Goal: Transaction & Acquisition: Purchase product/service

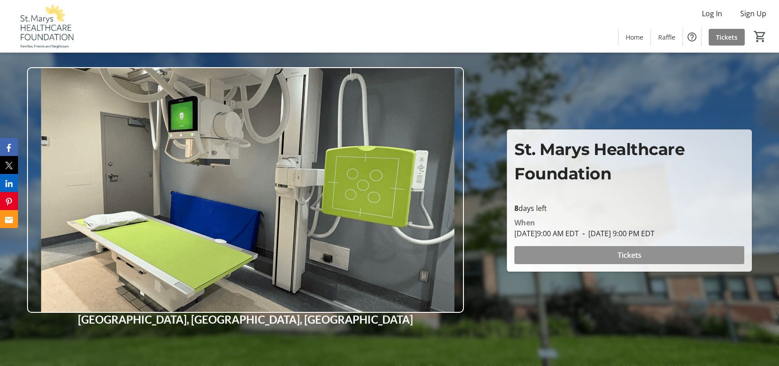
click at [597, 256] on span at bounding box center [629, 255] width 230 height 22
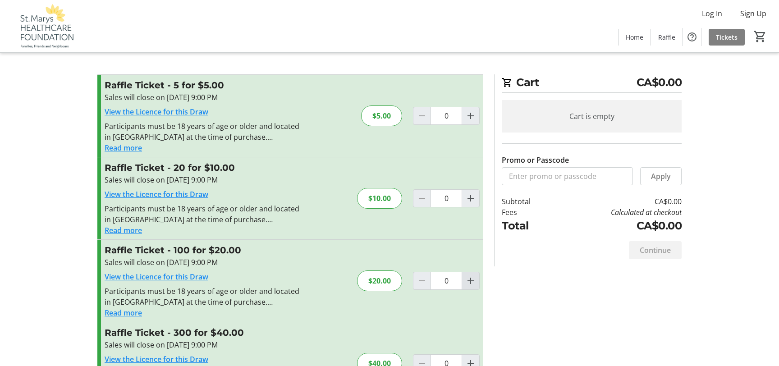
click at [468, 279] on mat-icon "Increment by one" at bounding box center [470, 280] width 11 height 11
type input "1"
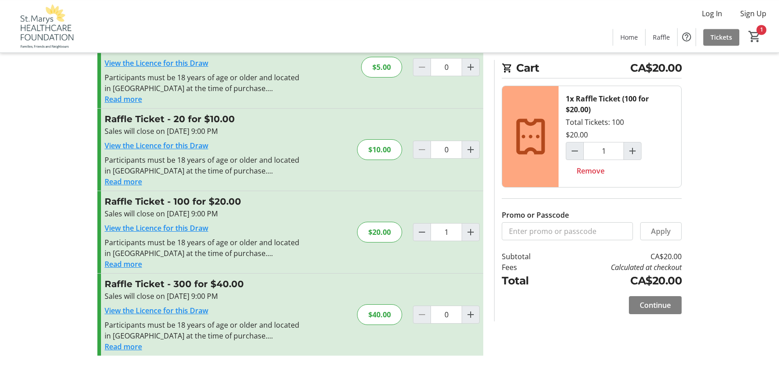
scroll to position [49, 0]
click at [649, 309] on span "Continue" at bounding box center [655, 305] width 31 height 11
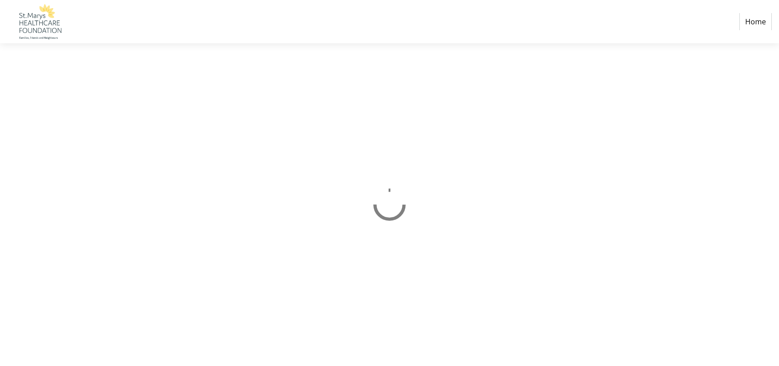
select select "CA"
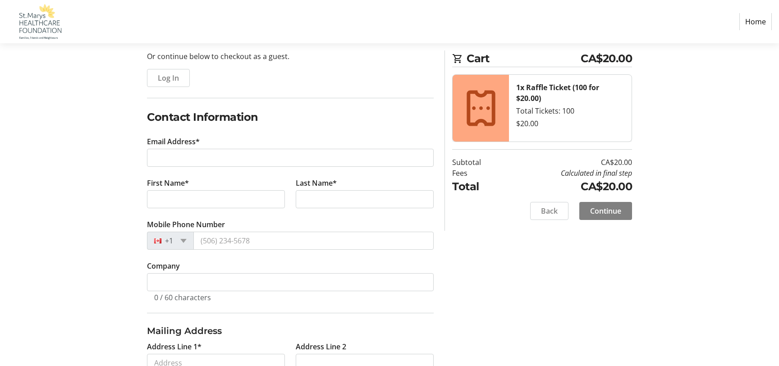
scroll to position [97, 0]
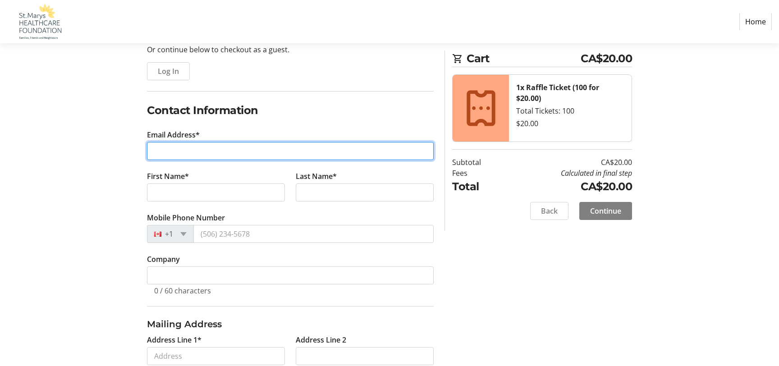
click at [196, 151] on input "Email Address*" at bounding box center [290, 151] width 287 height 18
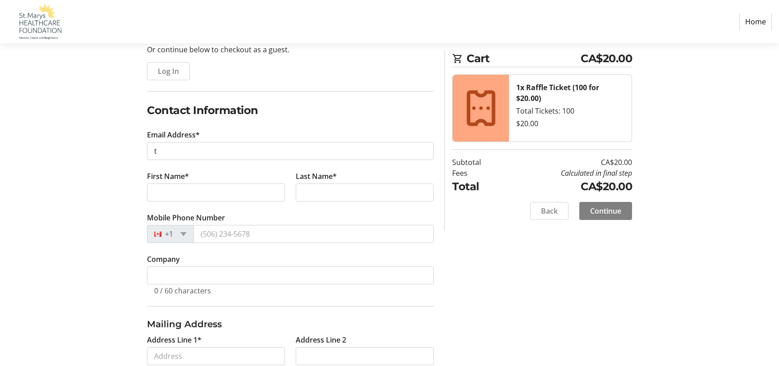
click at [146, 170] on div "Log In to Your Account (Optional) Or continue below to checkout as a guest. Log…" at bounding box center [290, 295] width 297 height 549
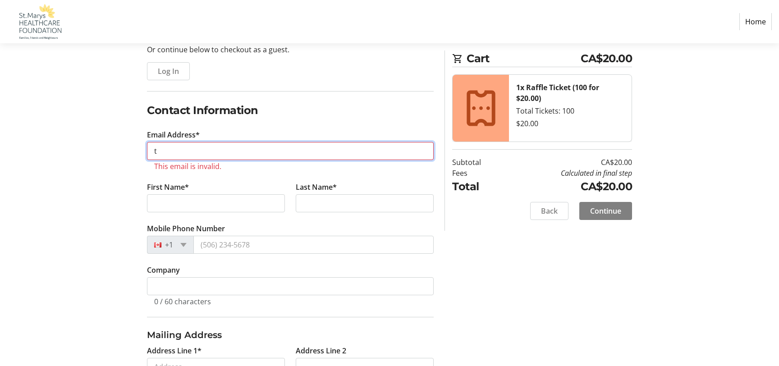
click at [180, 153] on input "t" at bounding box center [290, 151] width 287 height 18
type input "[EMAIL_ADDRESS][DOMAIN_NAME]"
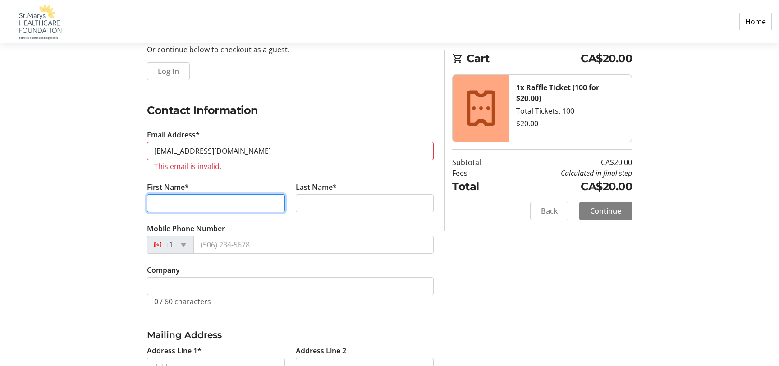
type input "[PERSON_NAME]"
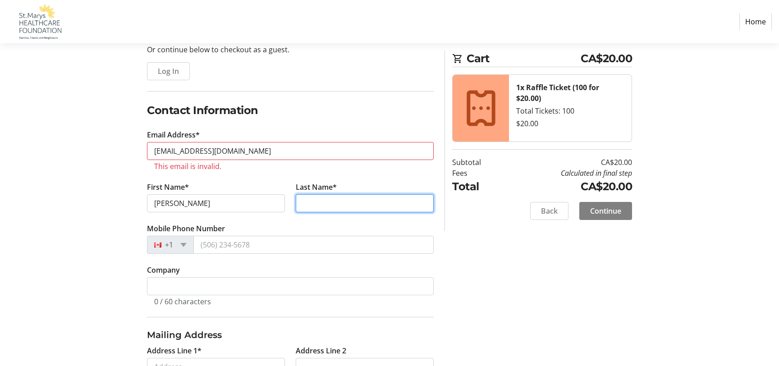
type input "[PERSON_NAME]"
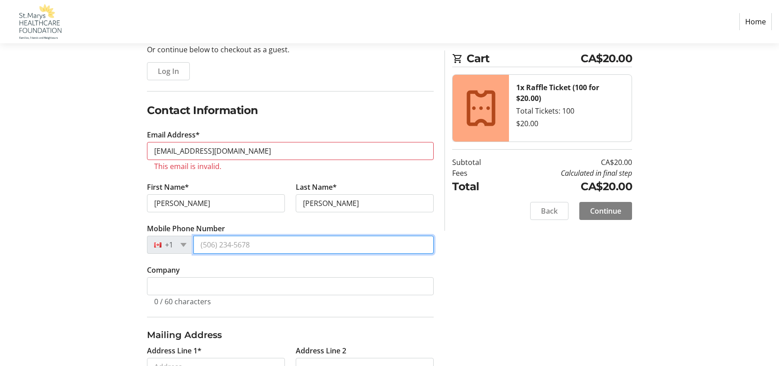
type input "[PHONE_NUMBER]"
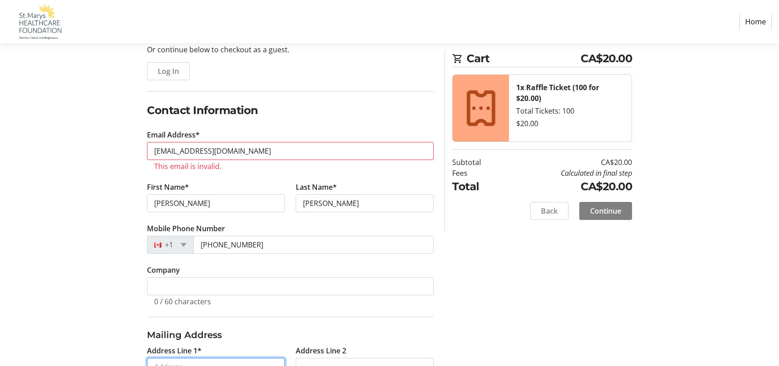
type input "[STREET_ADDRESS][PERSON_NAME]"
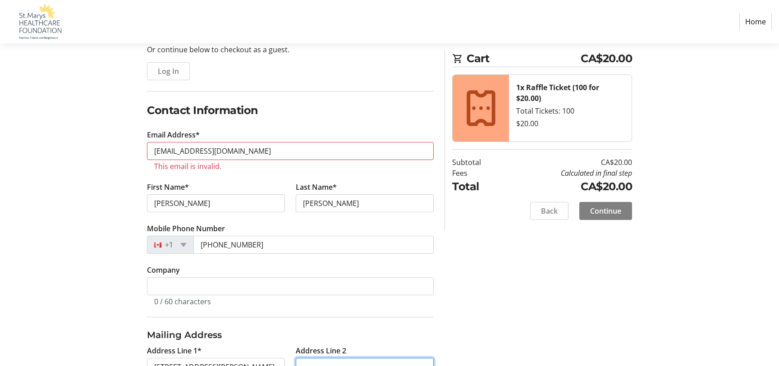
type input "PO Box 195"
type input "Saint Marys"
select select "ON"
type input "N4X 1B1"
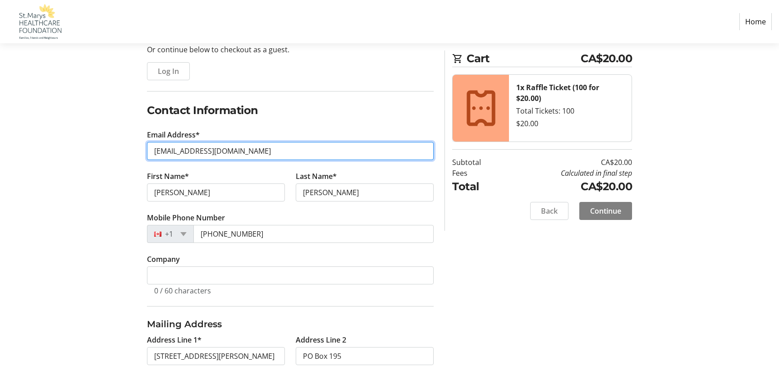
type input "[PHONE_NUMBER]"
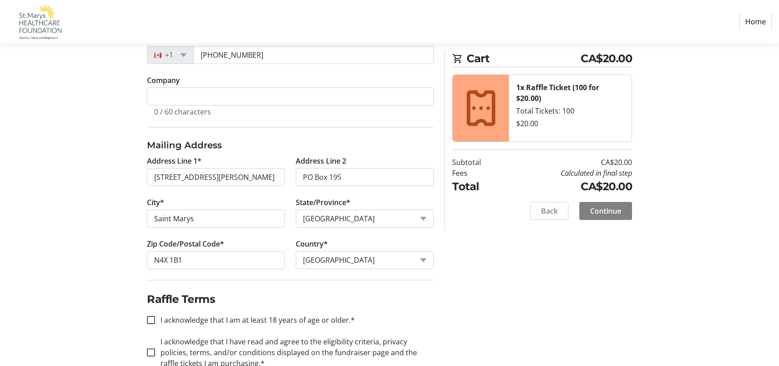
scroll to position [292, 0]
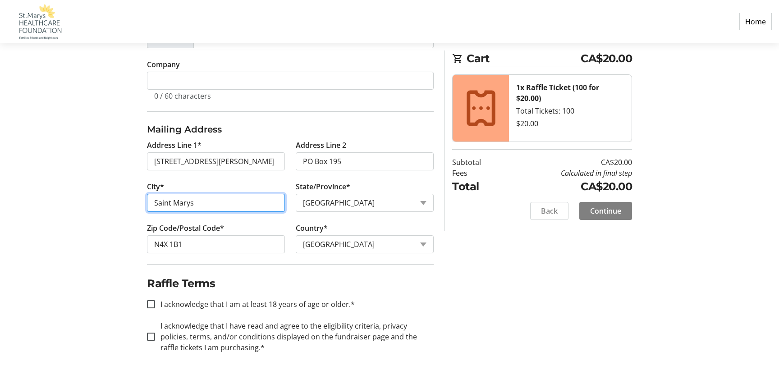
click at [227, 209] on input "Saint Marys" at bounding box center [216, 203] width 138 height 18
type input "St Marys"
click at [489, 225] on section "Cart CA$20.00 1x Raffle Ticket (100 for $20.00) Total Tickets: 100 $20.00 Subto…" at bounding box center [542, 140] width 180 height 180
click at [152, 301] on input "I acknowledge that I am at least 18 years of age or older.*" at bounding box center [151, 304] width 8 height 8
checkbox input "true"
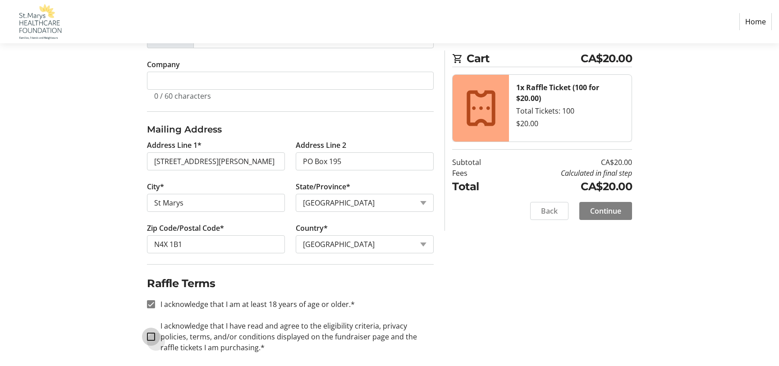
click at [150, 334] on input "I acknowledge that I have read and agree to the eligibility criteria, privacy p…" at bounding box center [151, 337] width 8 height 8
checkbox input "true"
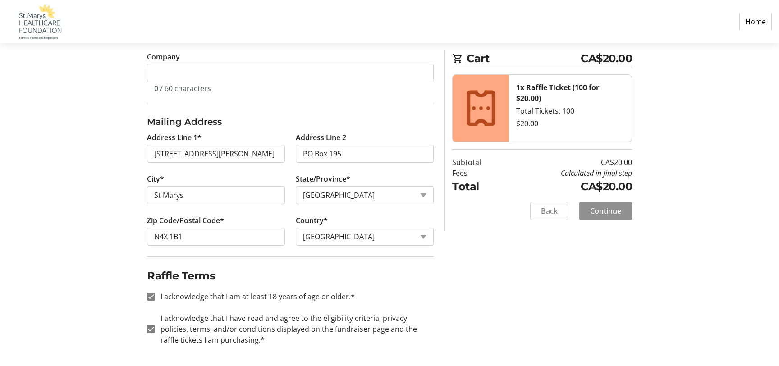
click at [599, 216] on span at bounding box center [605, 211] width 53 height 22
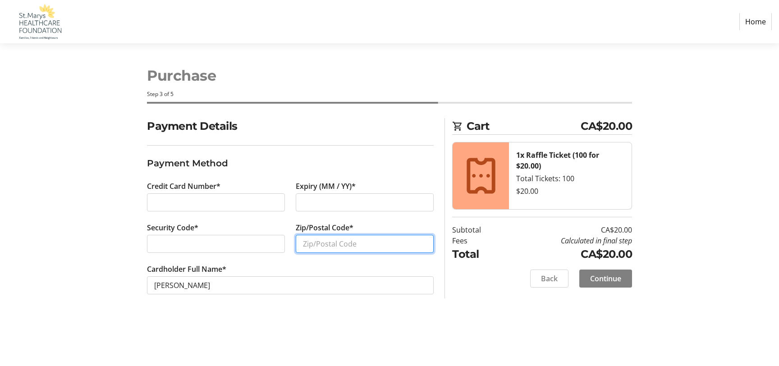
click at [340, 248] on input "Zip/Postal Code*" at bounding box center [365, 244] width 138 height 18
type input "N4X1B1"
click at [592, 275] on span "Continue" at bounding box center [605, 278] width 31 height 11
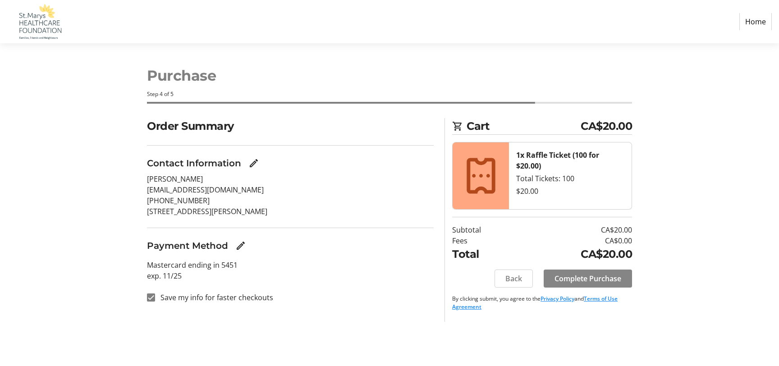
click at [595, 278] on span "Complete Purchase" at bounding box center [587, 278] width 67 height 11
